Goal: Transaction & Acquisition: Obtain resource

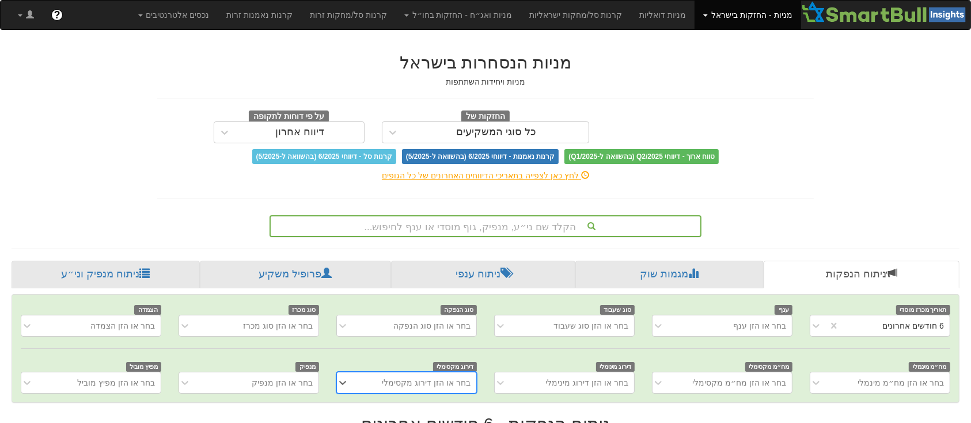
scroll to position [101, 0]
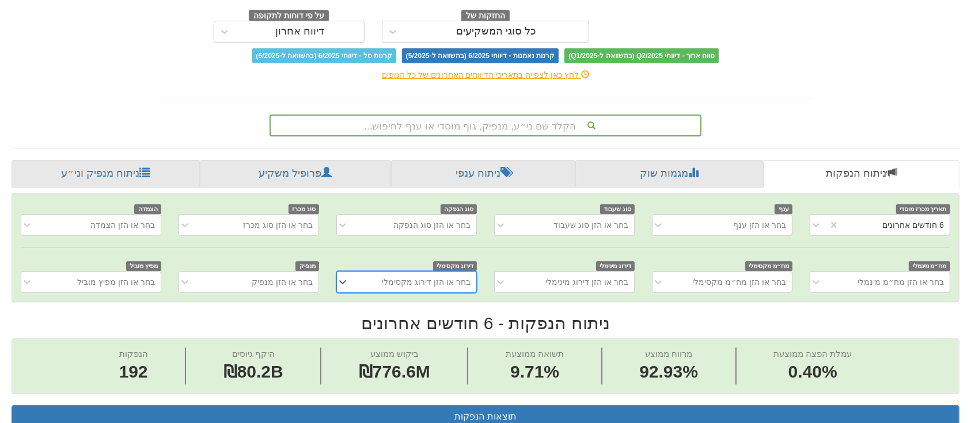
click at [544, 136] on div "הקלד שם ני״ע, מנפיק, גוף מוסדי או ענף לחיפוש..." at bounding box center [486, 126] width 432 height 22
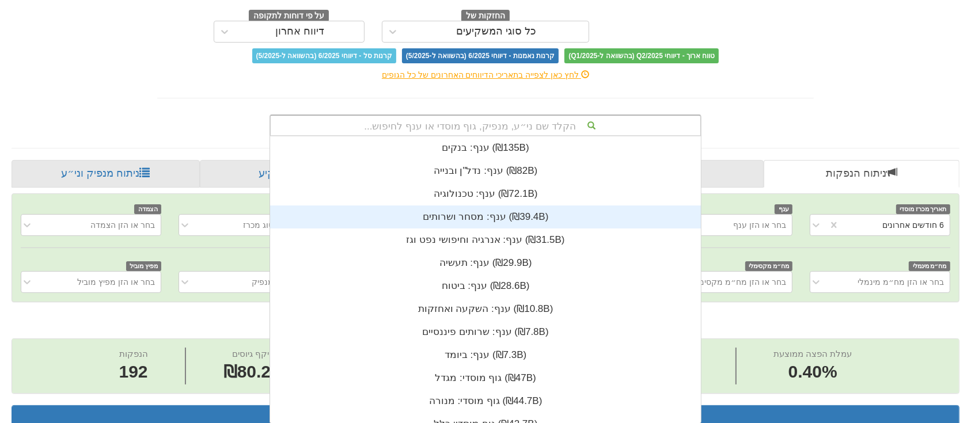
scroll to position [287, 0]
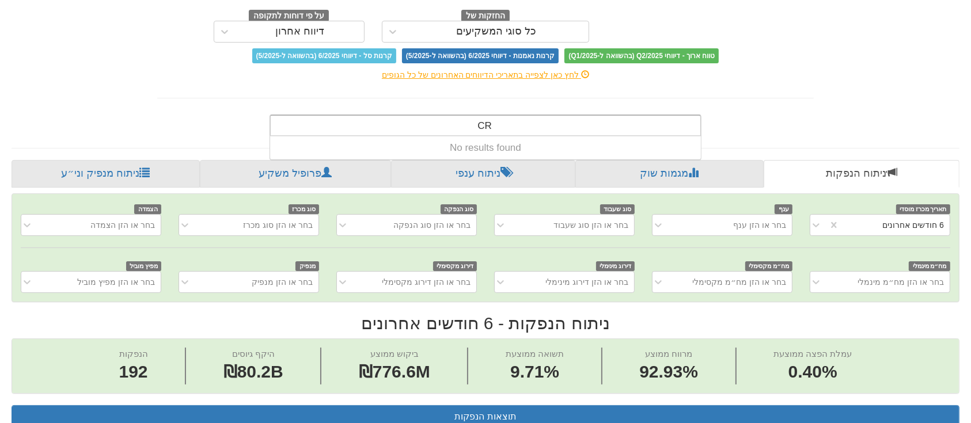
type input "C"
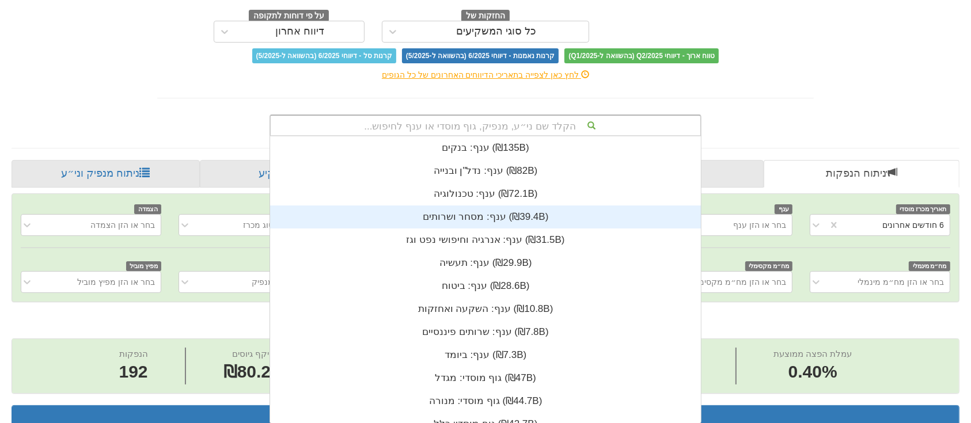
scroll to position [12, 0]
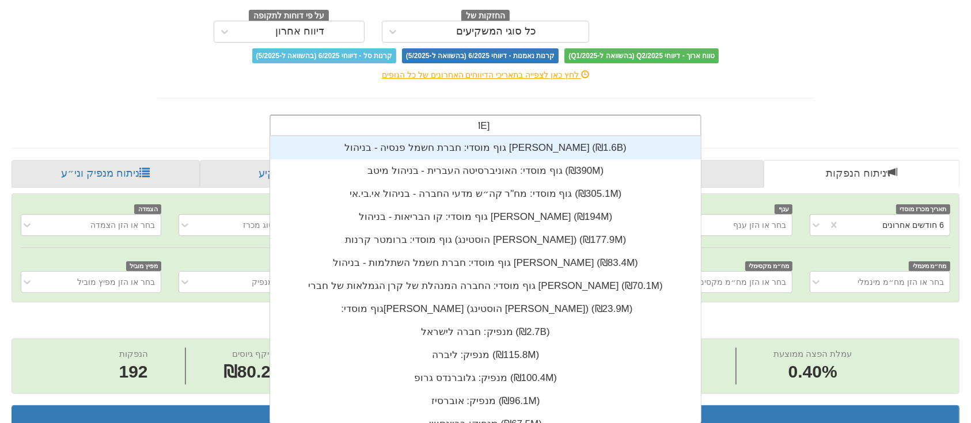
type input "[PERSON_NAME]"
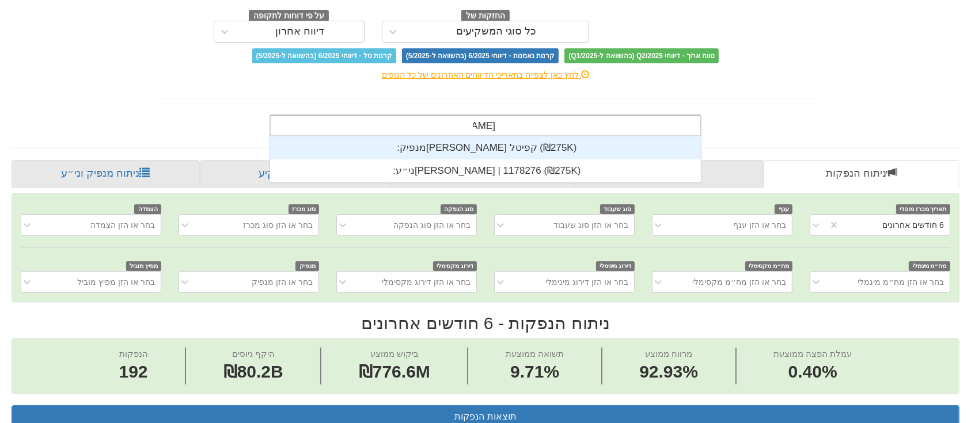
scroll to position [46, 0]
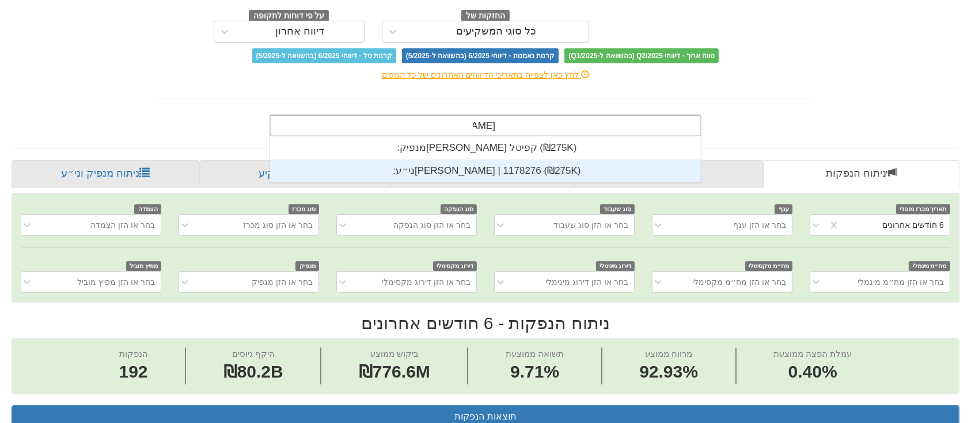
click at [492, 168] on div "ני״ע: ‏[PERSON_NAME] | 1178276 ‎(₪275K)‎" at bounding box center [485, 171] width 431 height 23
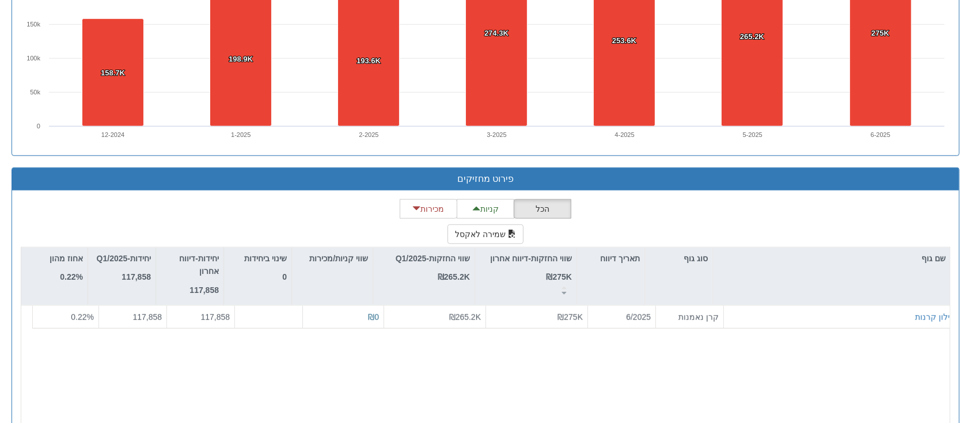
scroll to position [855, 0]
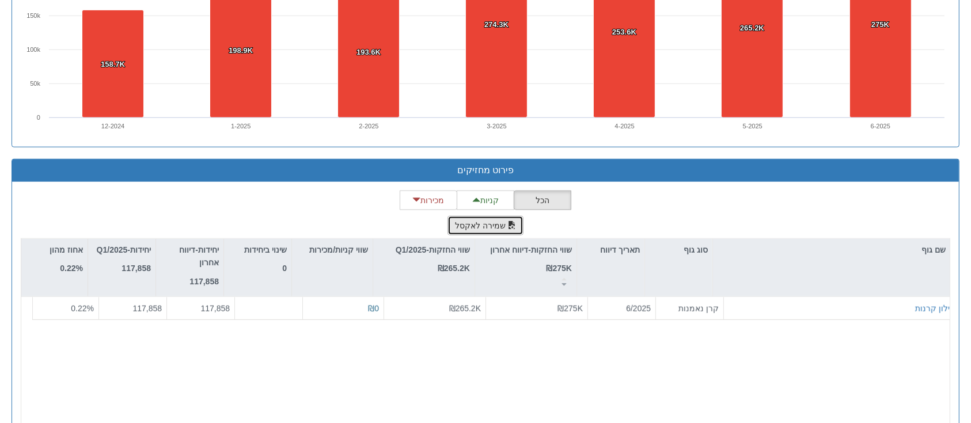
click at [479, 222] on button "שמירה לאקסל" at bounding box center [485, 226] width 76 height 20
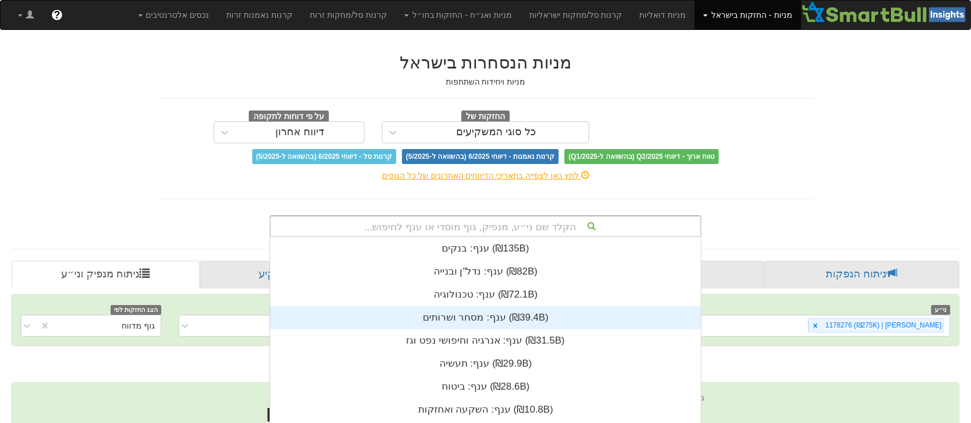
scroll to position [101, 0]
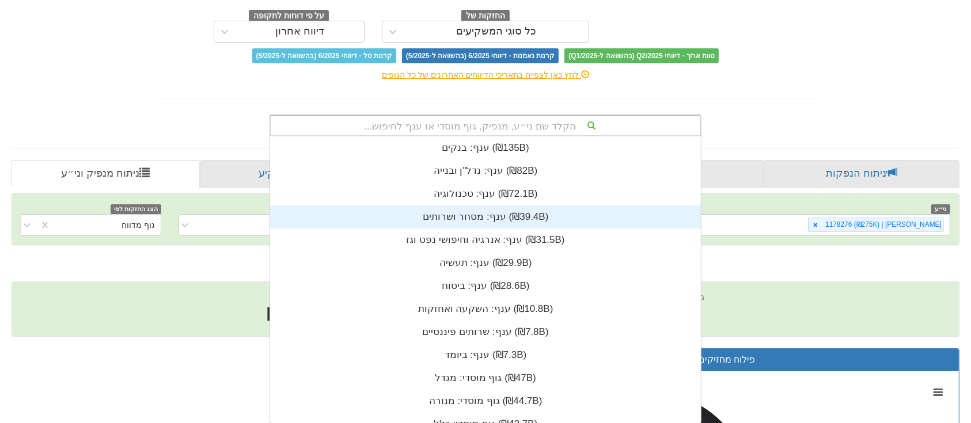
click at [488, 136] on div "הקלד שם ני״ע, מנפיק, גוף מוסדי או ענף לחיפוש... ענף: ‏בנקים ‎(₪135B)‎ ענף: ‏נדל…" at bounding box center [486, 126] width 432 height 22
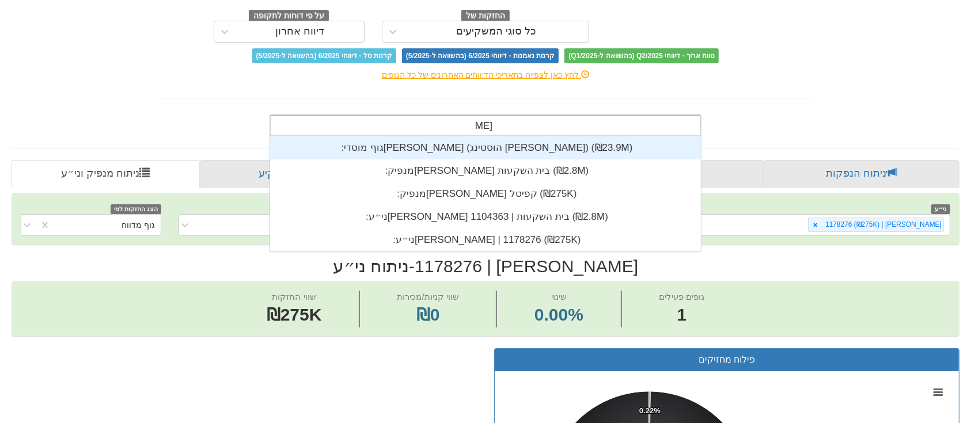
type input "[PERSON_NAME]"
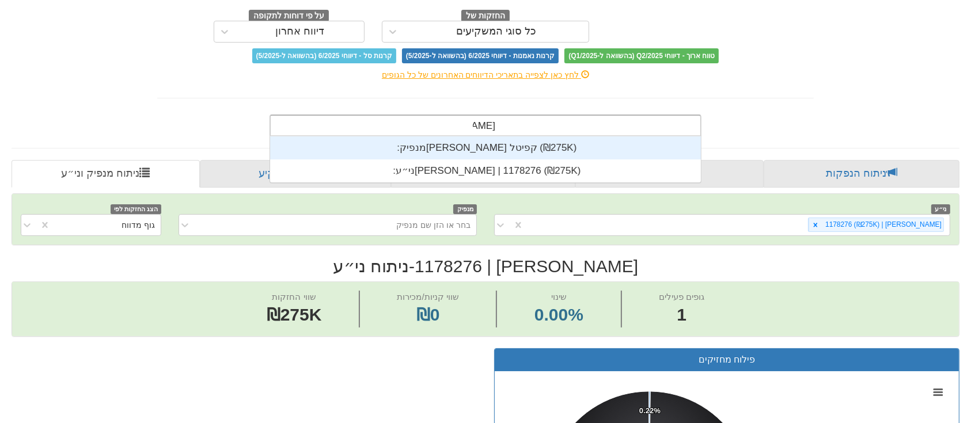
click at [494, 145] on div "מנפיק: ‏[PERSON_NAME] קפיטל ‎(₪275K)‎" at bounding box center [485, 147] width 431 height 23
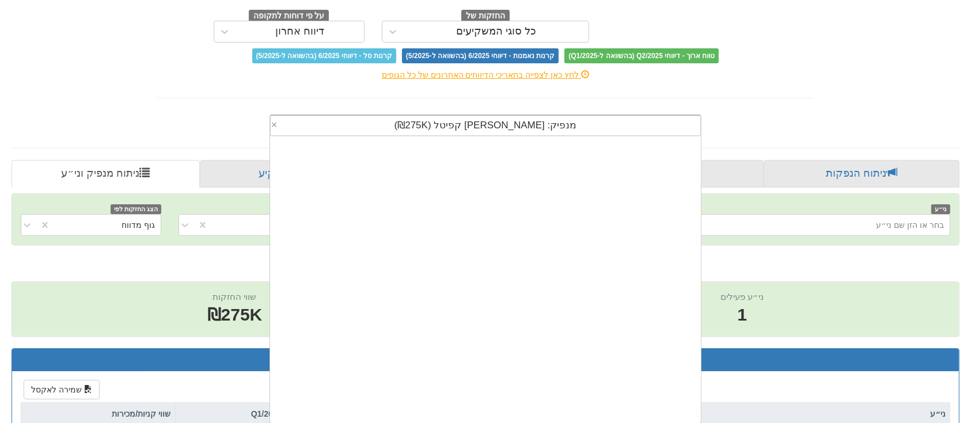
scroll to position [287, 0]
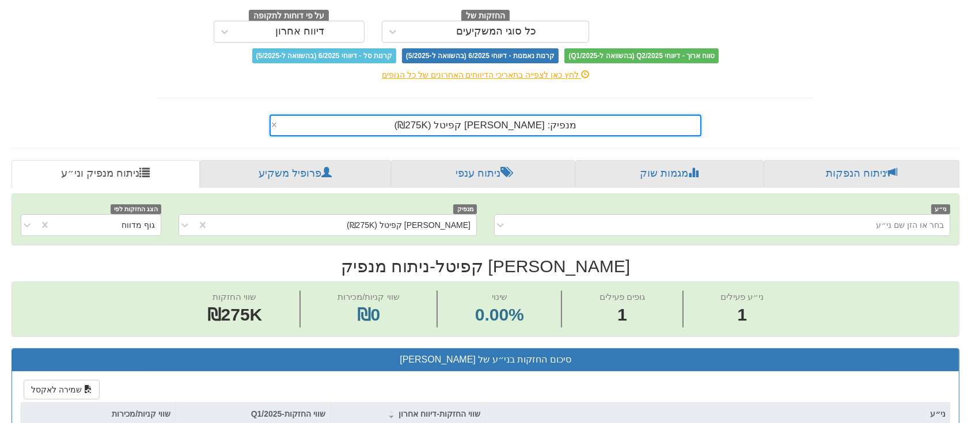
click at [408, 128] on div "מנפיק: ‏[PERSON_NAME] קפיטל ‎(₪275K)‎" at bounding box center [486, 126] width 430 height 20
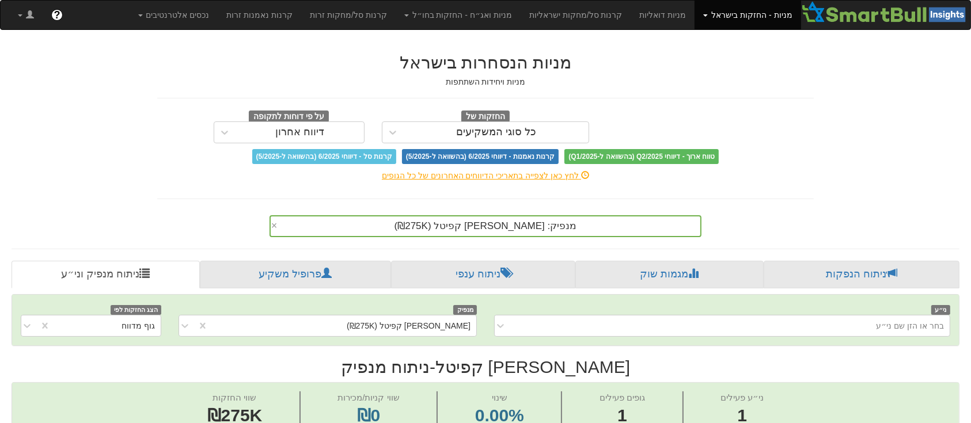
click at [714, 14] on link "מניות - החזקות בישראל" at bounding box center [748, 15] width 106 height 29
click at [765, 61] on link "אג״ח" at bounding box center [755, 55] width 91 height 15
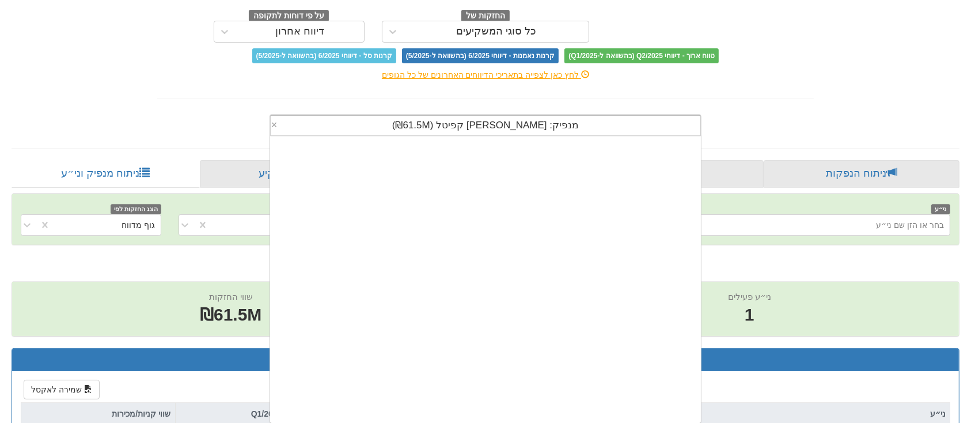
scroll to position [287, 0]
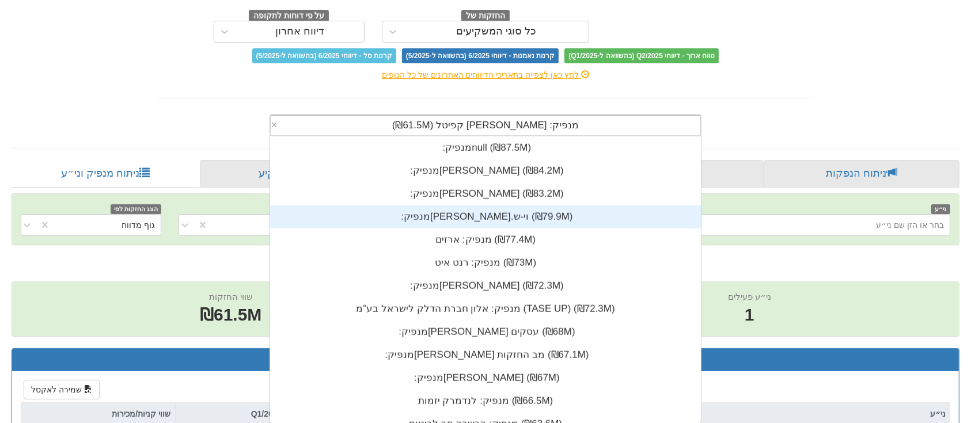
click at [419, 136] on div "מנפיק: ‏[PERSON_NAME] קפיטל ‎(₪61.5M)‎ × מנפיק: ‏מודיעין יהש ‎(₪88.5M)‎ מנפיק: …" at bounding box center [486, 126] width 432 height 22
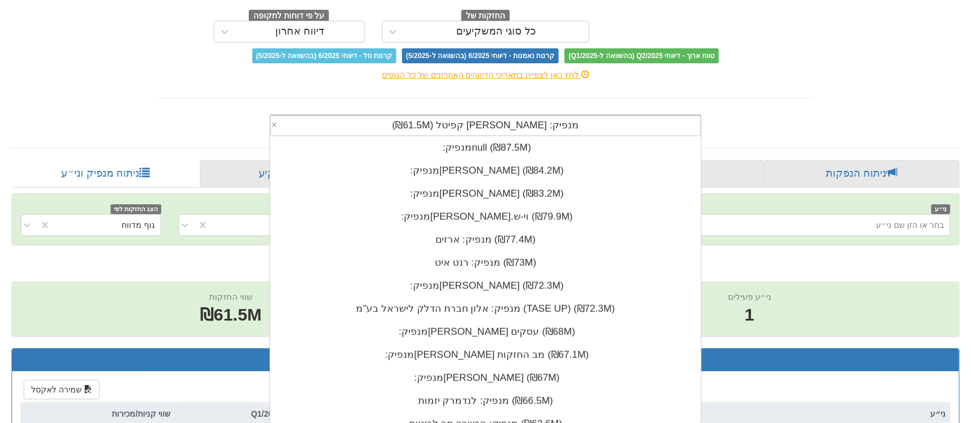
drag, startPoint x: 548, startPoint y: 120, endPoint x: 381, endPoint y: 117, distance: 166.5
click at [381, 117] on div "מנפיק: ‏[PERSON_NAME] קפיטל ‎(₪61.5M)‎" at bounding box center [486, 126] width 430 height 20
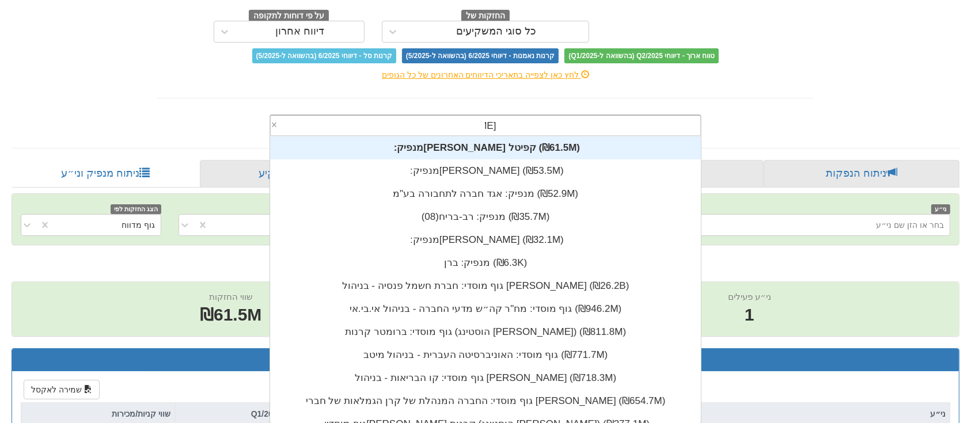
scroll to position [0, 0]
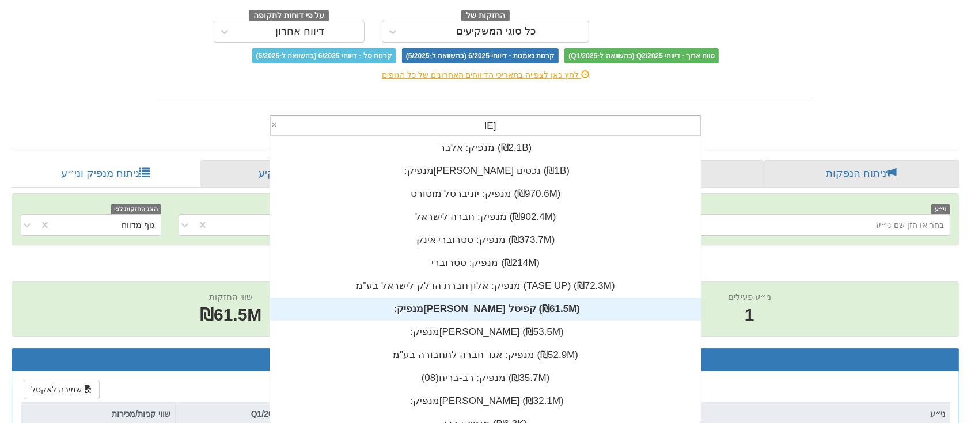
type input "[PERSON_NAME]"
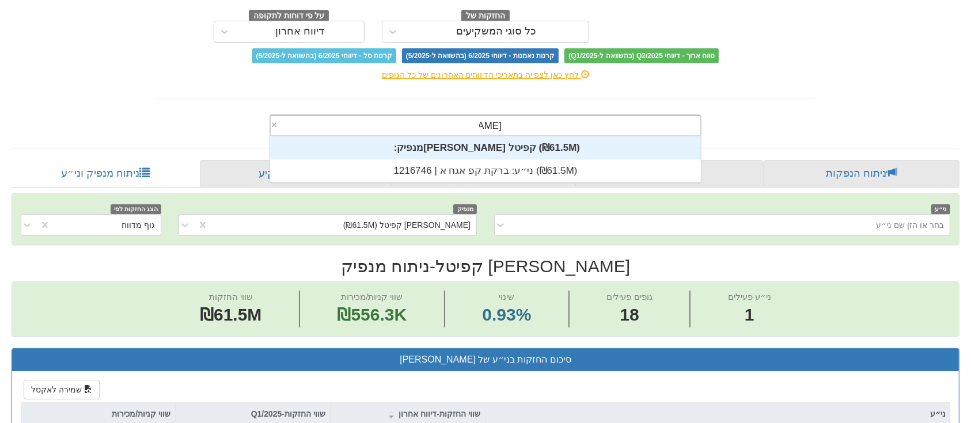
scroll to position [46, 0]
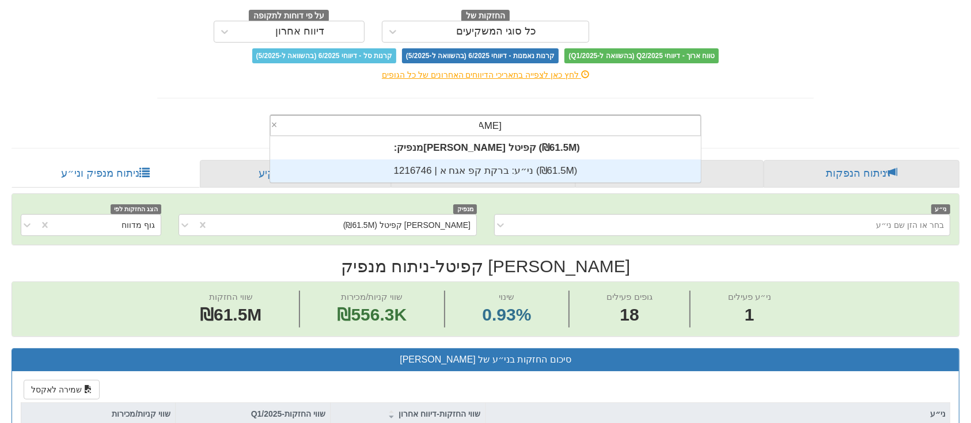
click at [446, 173] on div "ני״ע: ‏ברקת קפ אגח א | 1216746 ‎(₪61.5M)‎" at bounding box center [485, 171] width 431 height 23
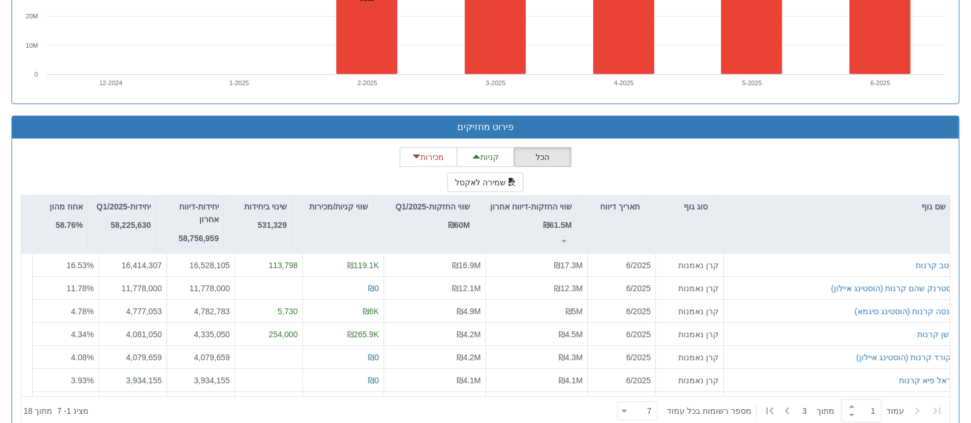
scroll to position [922, 0]
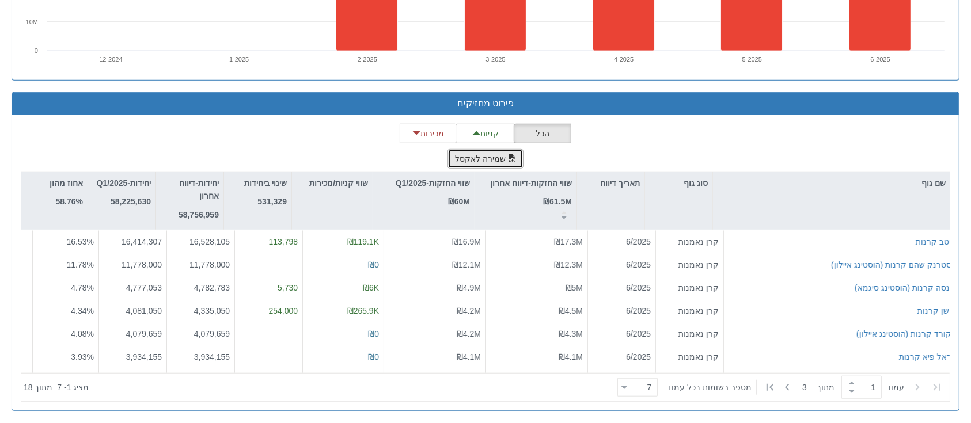
click at [497, 157] on button "שמירה לאקסל" at bounding box center [485, 159] width 76 height 20
click at [468, 158] on button "שמירה לאקסל" at bounding box center [485, 159] width 76 height 20
